Goal: Transaction & Acquisition: Subscribe to service/newsletter

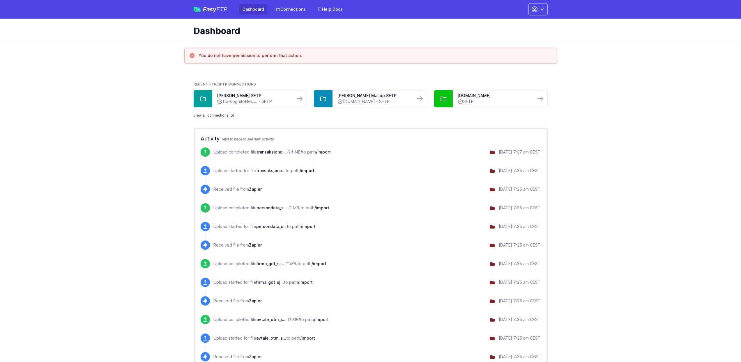
click at [263, 10] on link "Dashboard" at bounding box center [253, 9] width 29 height 10
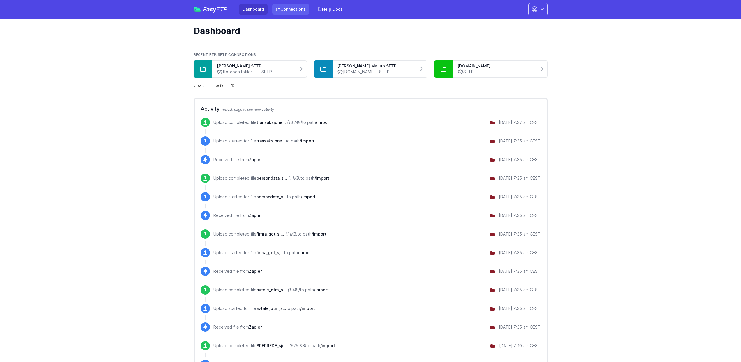
click at [286, 7] on link "Connections" at bounding box center [290, 9] width 37 height 10
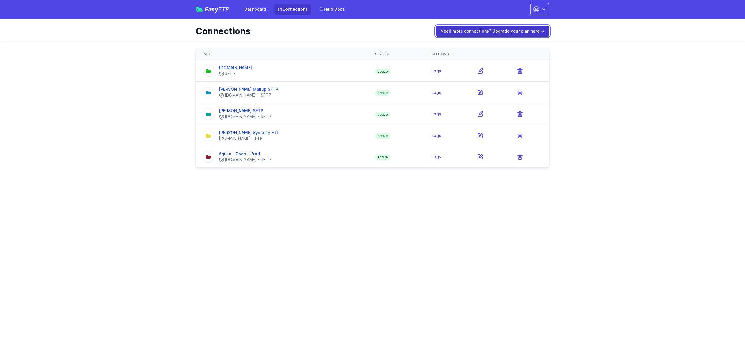
click at [490, 32] on link "Need more connections? Upgrade your plan here →" at bounding box center [493, 31] width 114 height 11
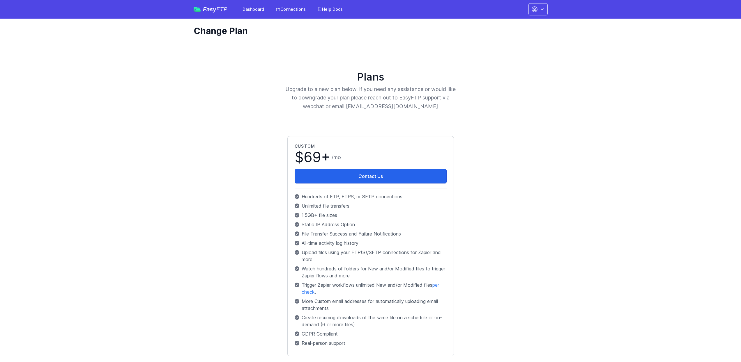
click at [641, 174] on main "Plans Upgrade to a new plan below. If you need any assistance or would like to …" at bounding box center [370, 217] width 741 height 353
